Goal: Navigation & Orientation: Find specific page/section

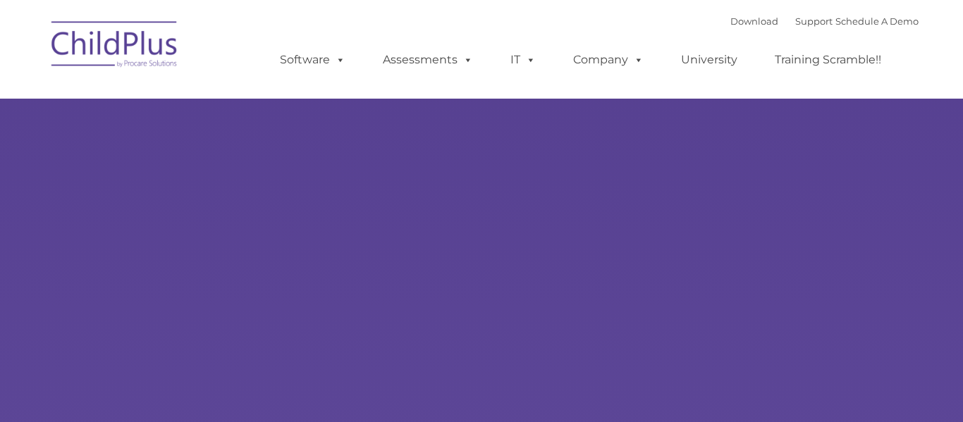
type input ""
select select "MEDIUM"
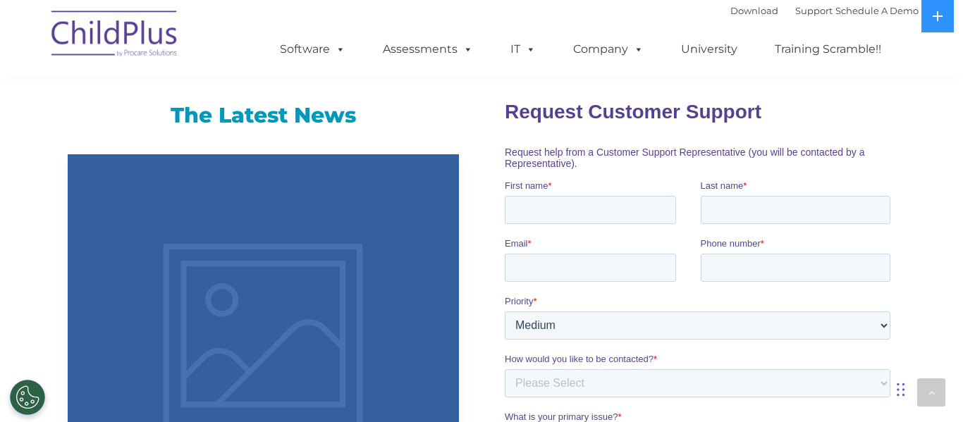
scroll to position [898, 0]
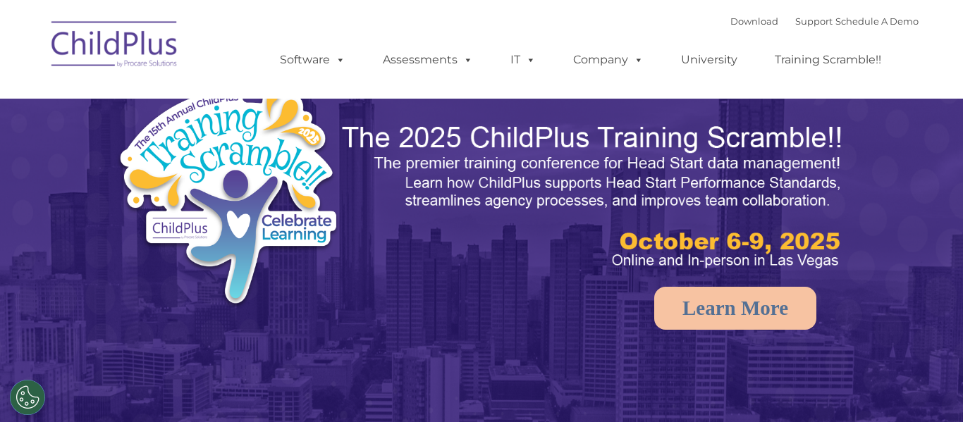
select select "MEDIUM"
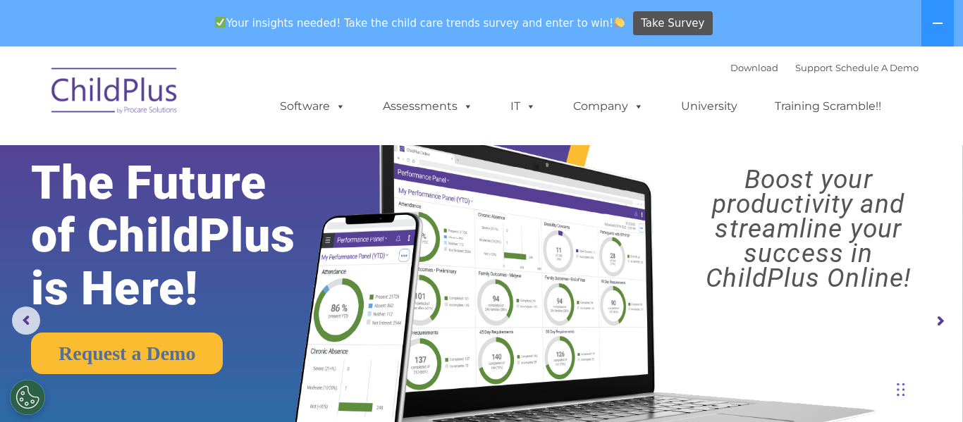
click at [114, 90] on img at bounding box center [114, 93] width 141 height 71
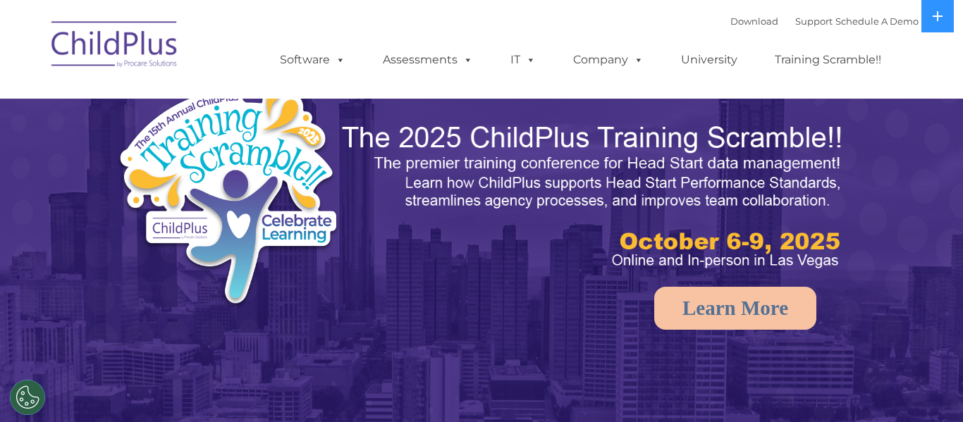
select select "MEDIUM"
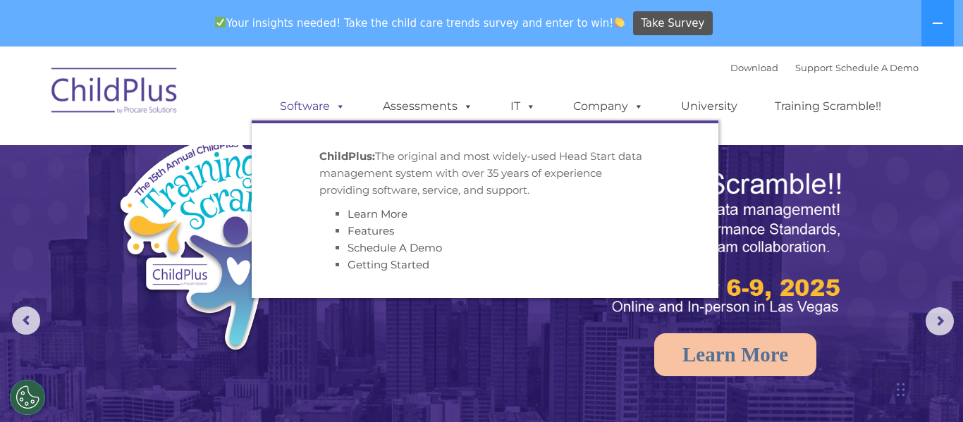
click at [312, 104] on link "Software" at bounding box center [313, 106] width 94 height 28
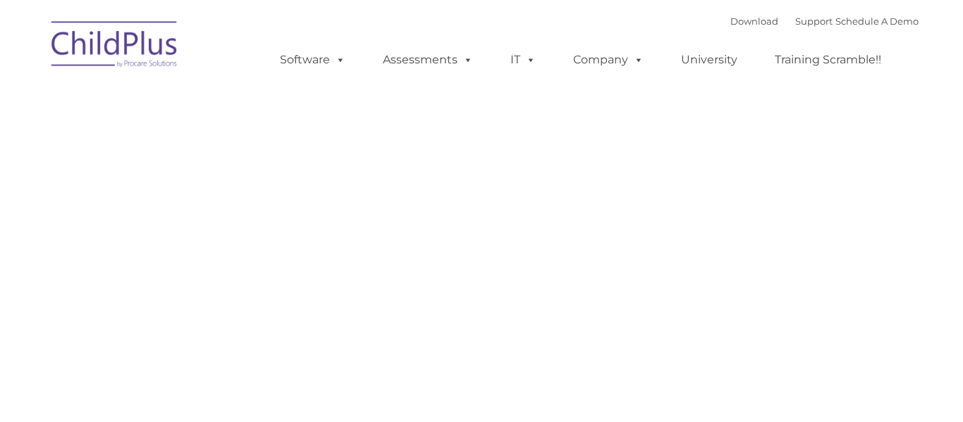
type input ""
